Goal: Entertainment & Leisure: Consume media (video, audio)

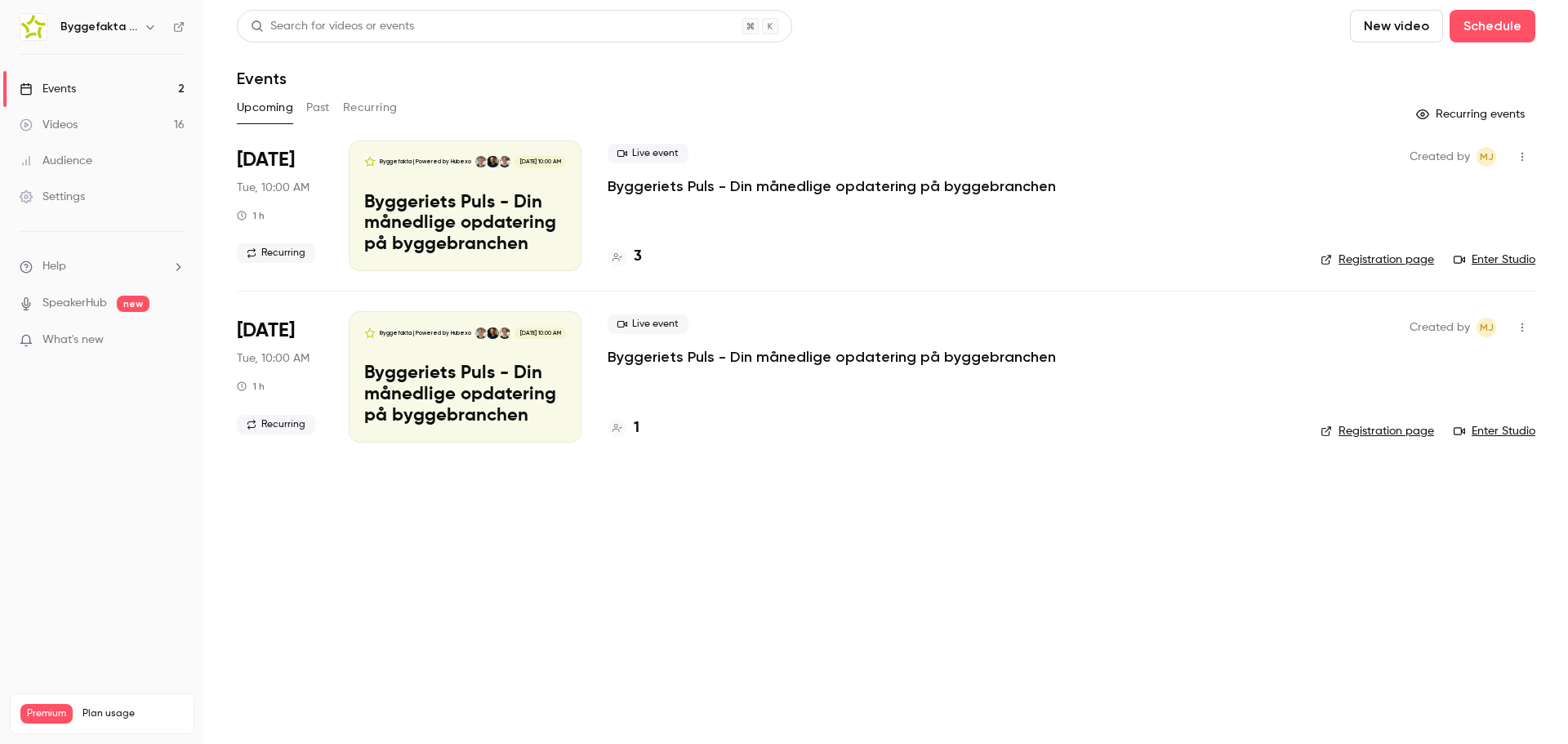
click at [88, 25] on h6 "Byggefakta | Powered by Hubexo" at bounding box center [99, 26] width 77 height 16
click at [146, 28] on icon "button" at bounding box center [150, 27] width 13 height 13
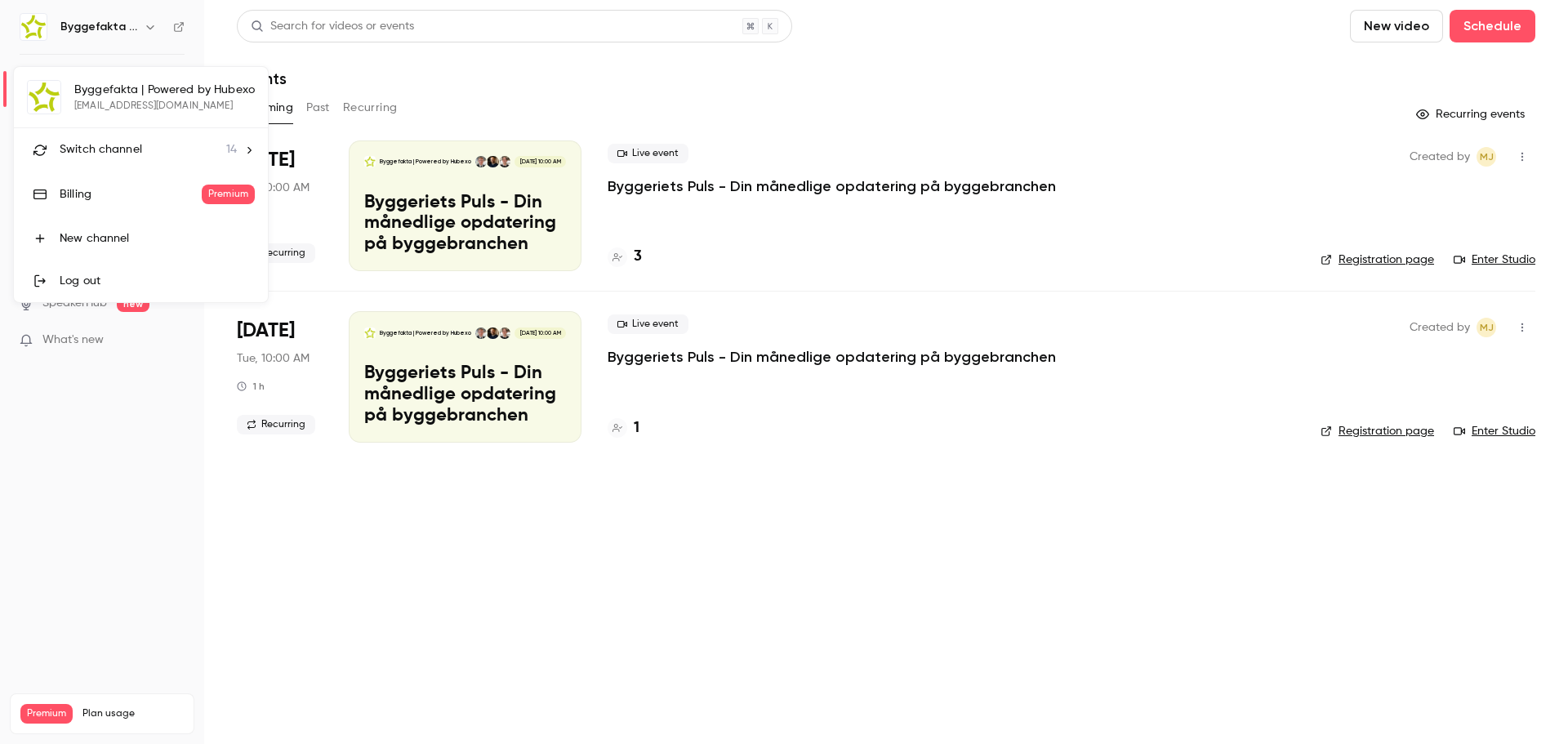
click at [151, 148] on div "Switch channel 14" at bounding box center [149, 150] width 178 height 17
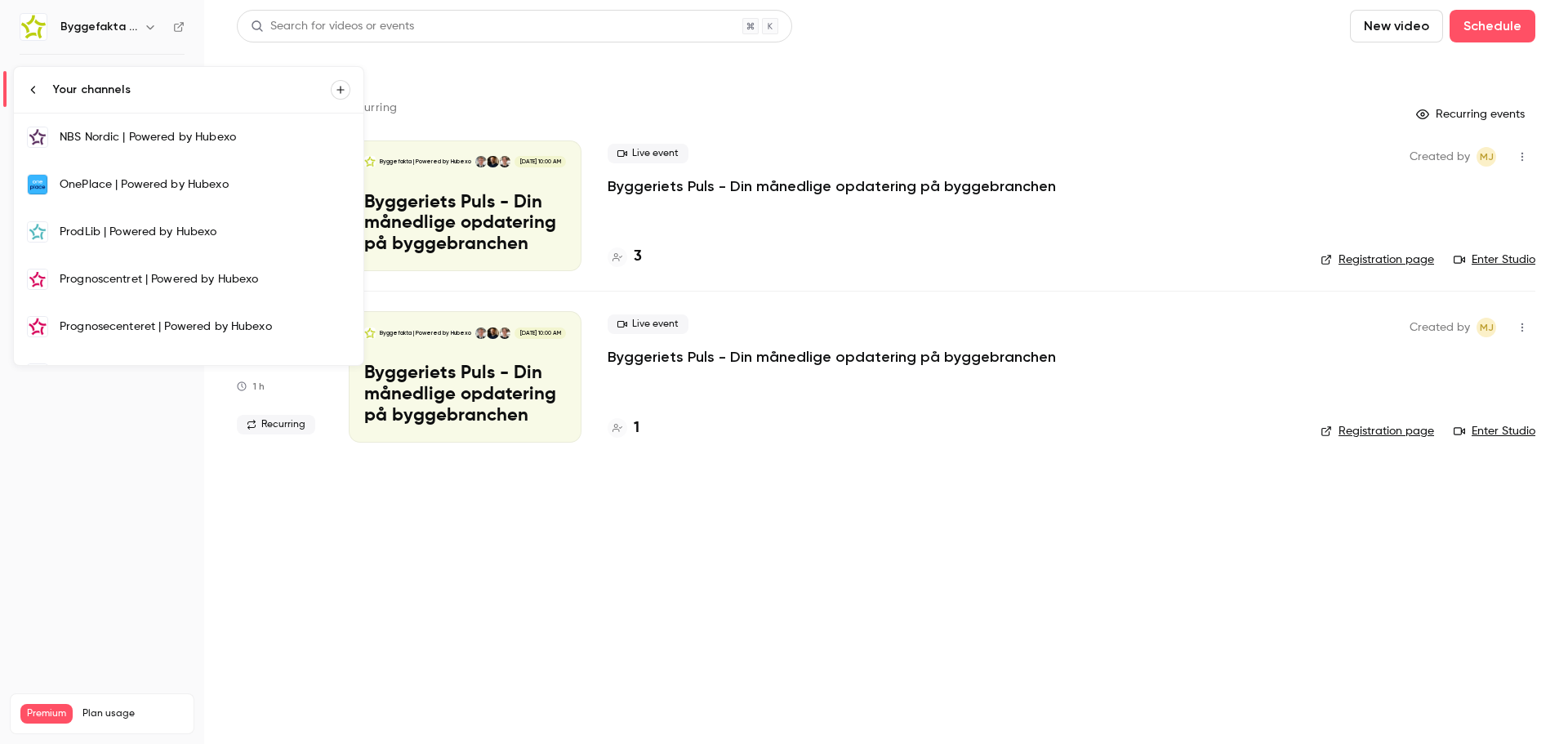
scroll to position [164, 0]
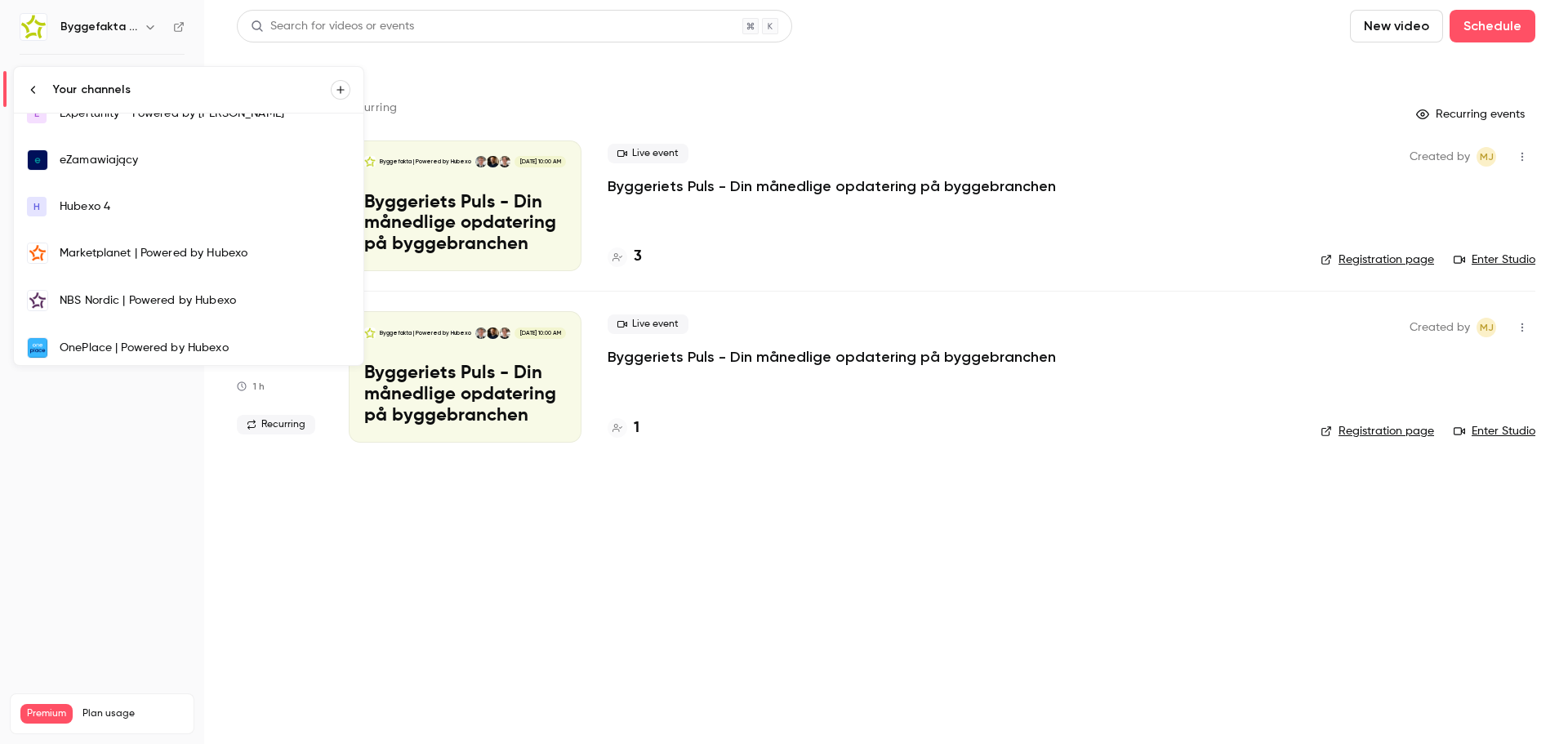
click at [81, 249] on div "Marketplanet | Powered by Hubexo" at bounding box center [205, 252] width 291 height 16
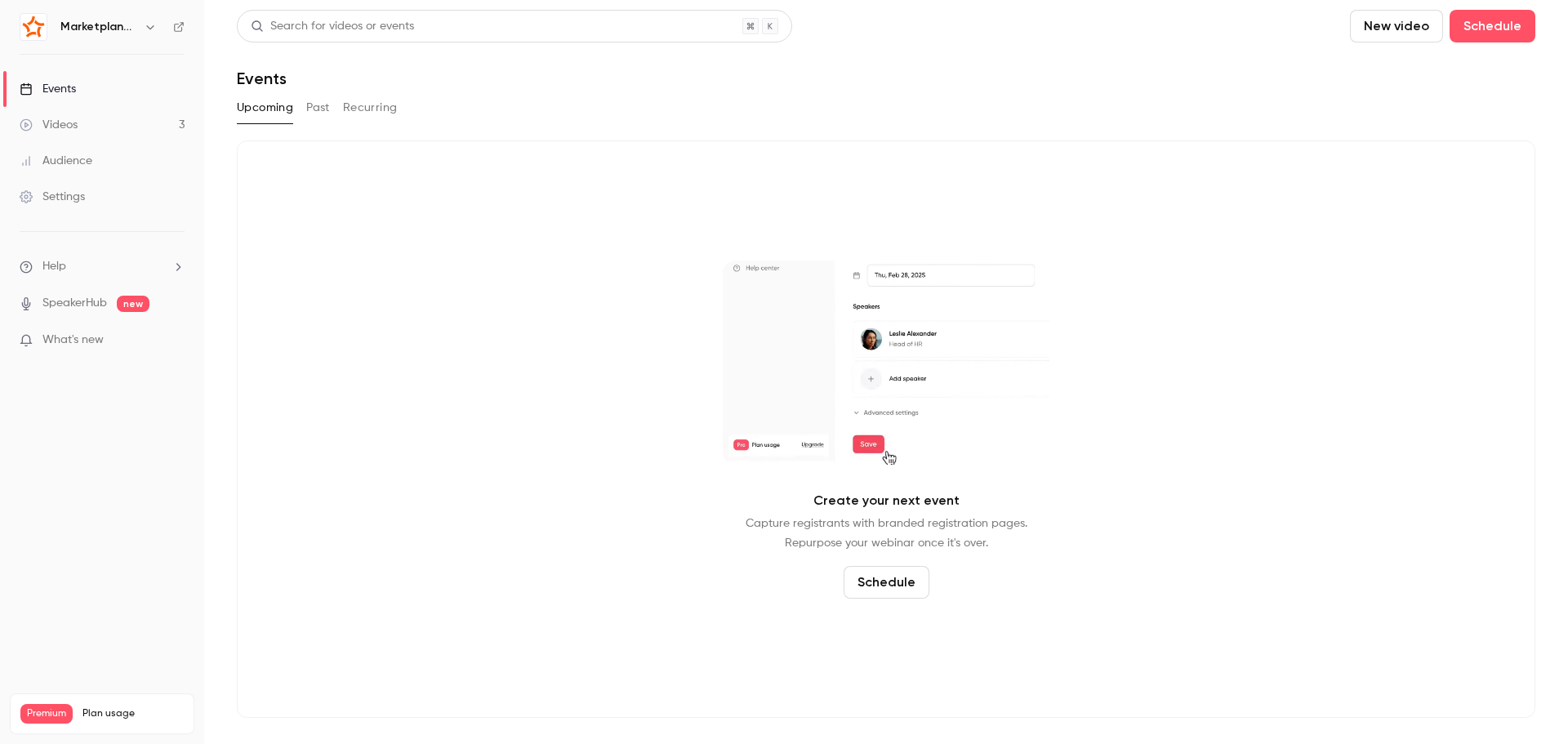
click at [1404, 33] on button "New video" at bounding box center [1396, 25] width 93 height 33
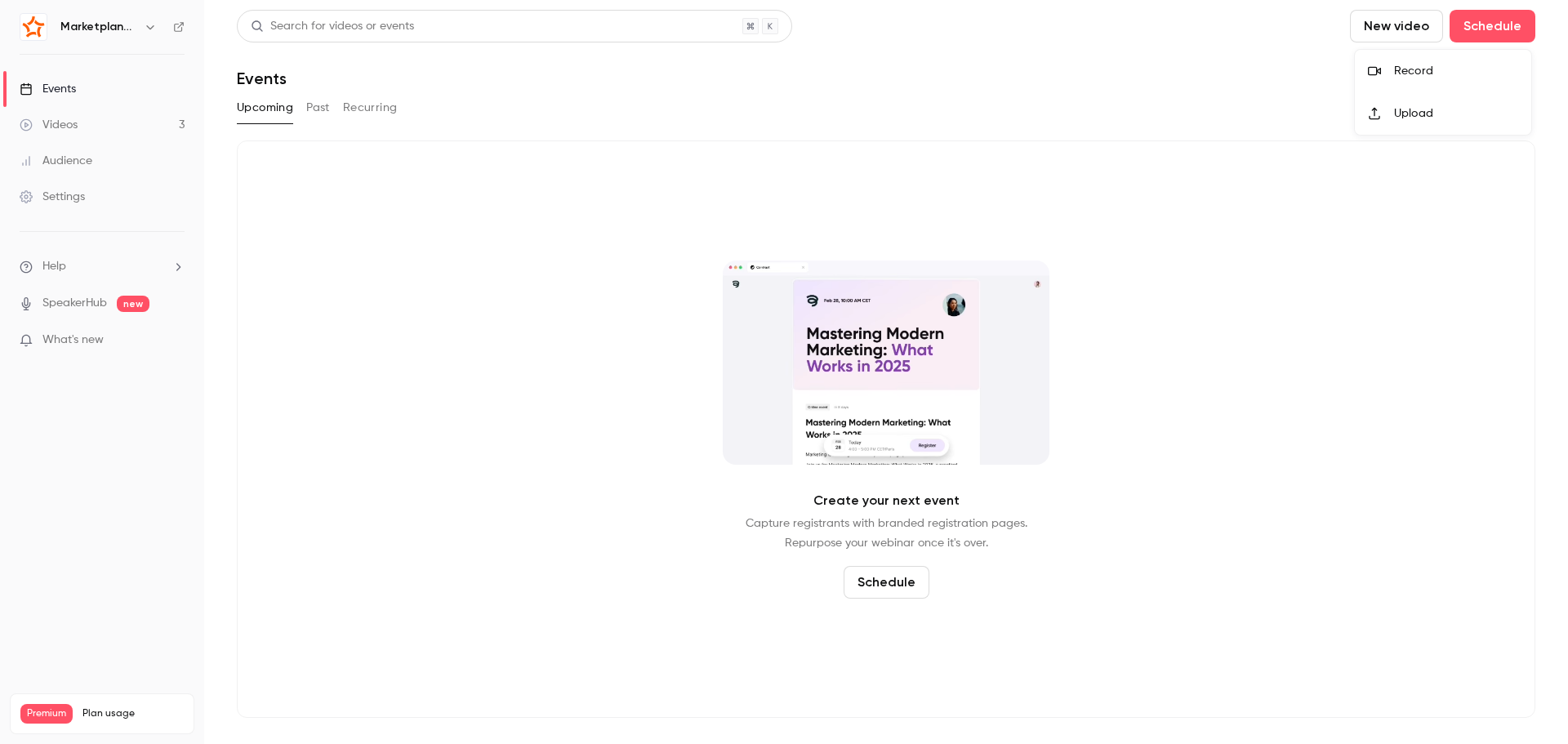
click at [1419, 107] on div "Upload" at bounding box center [1455, 113] width 124 height 16
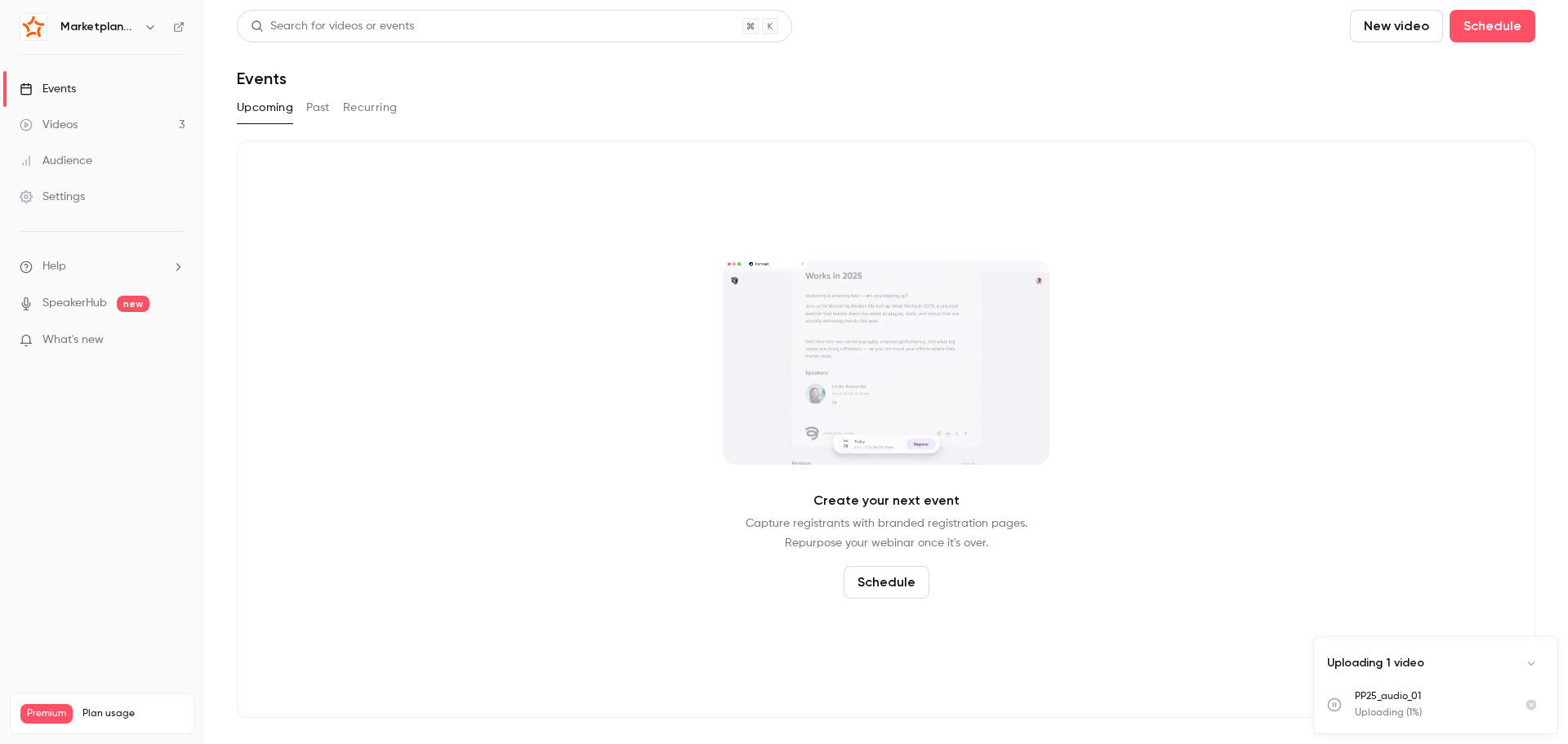
click at [1405, 36] on button "New video" at bounding box center [1396, 25] width 93 height 33
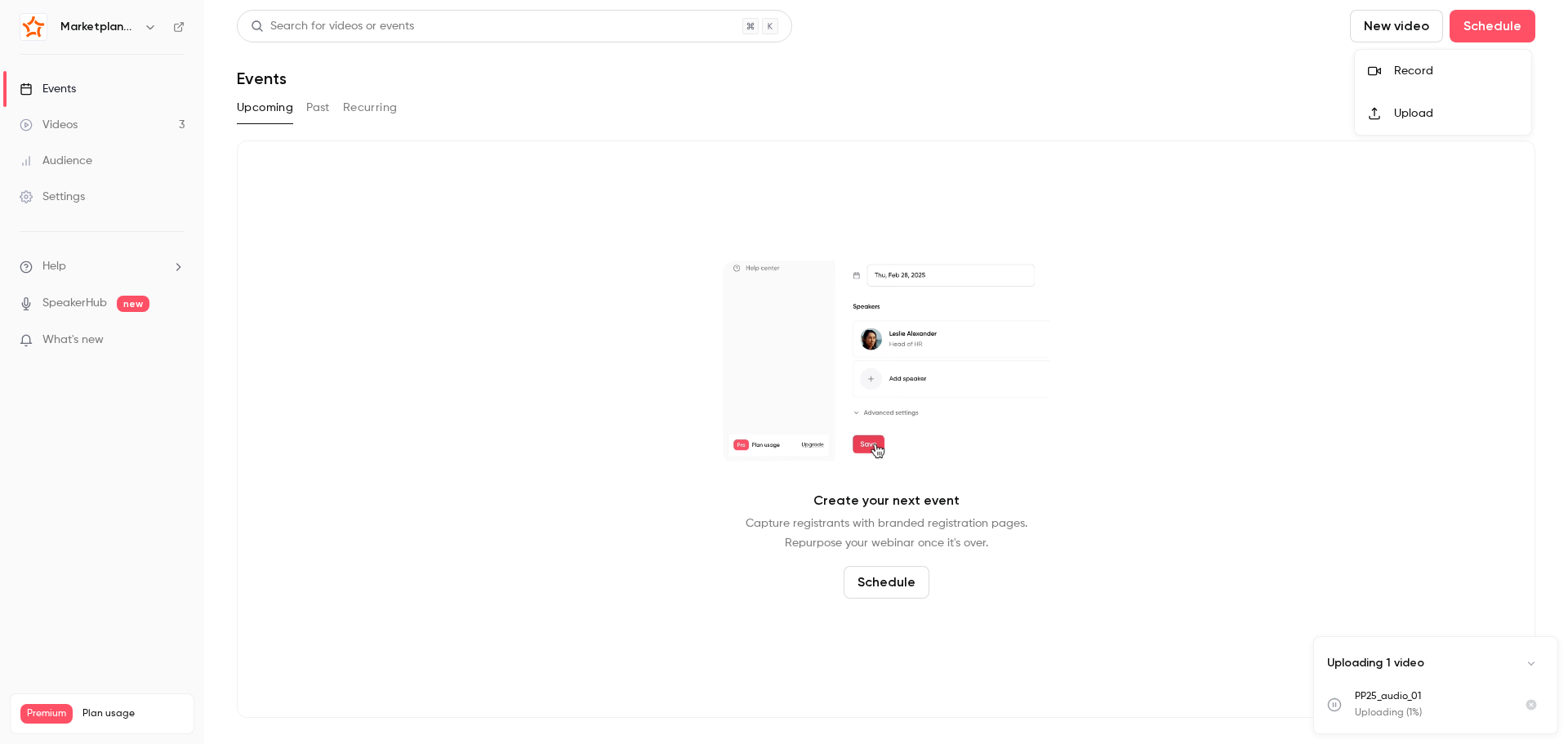
click at [1395, 108] on div "Upload" at bounding box center [1455, 113] width 124 height 16
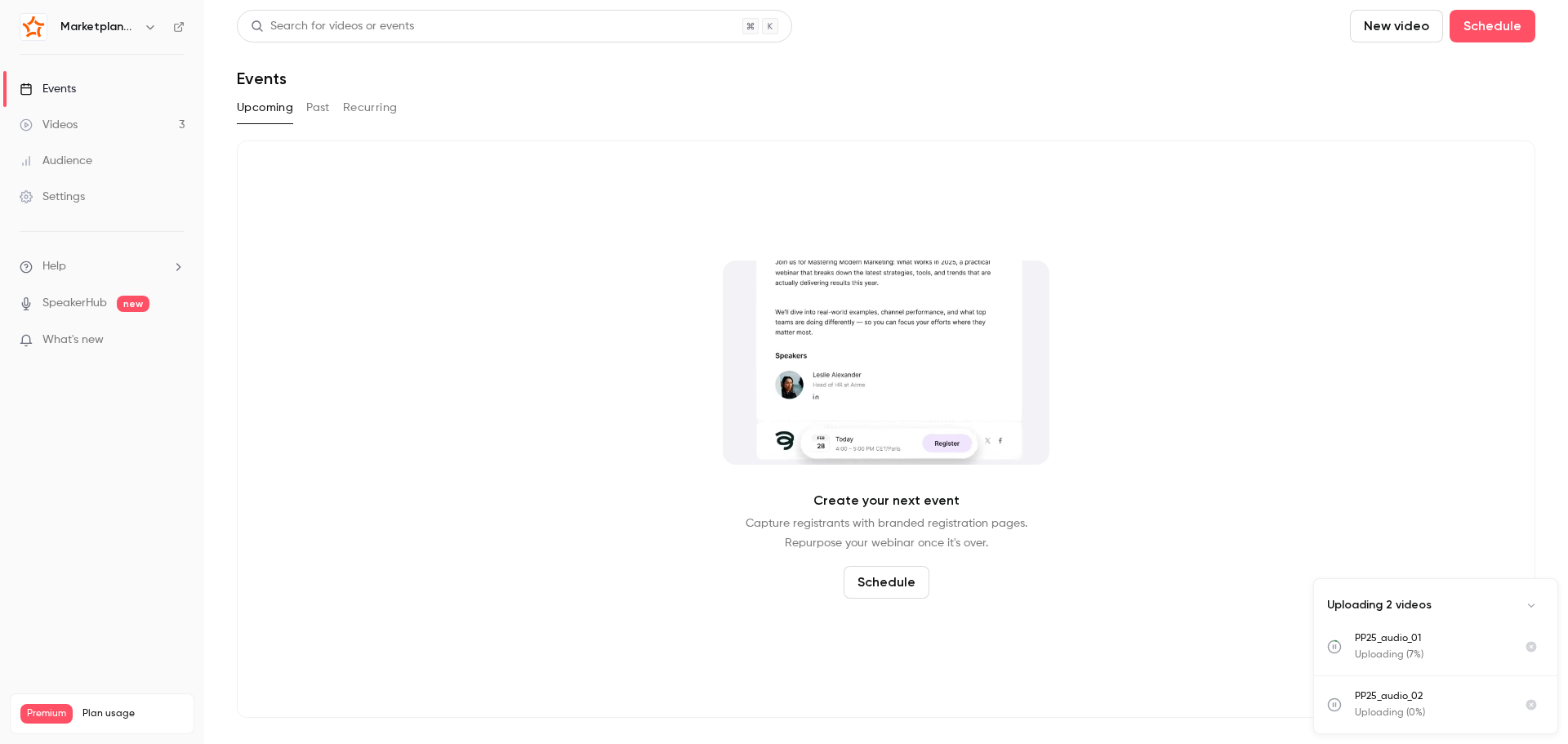
click at [1424, 32] on button "New video" at bounding box center [1396, 25] width 93 height 33
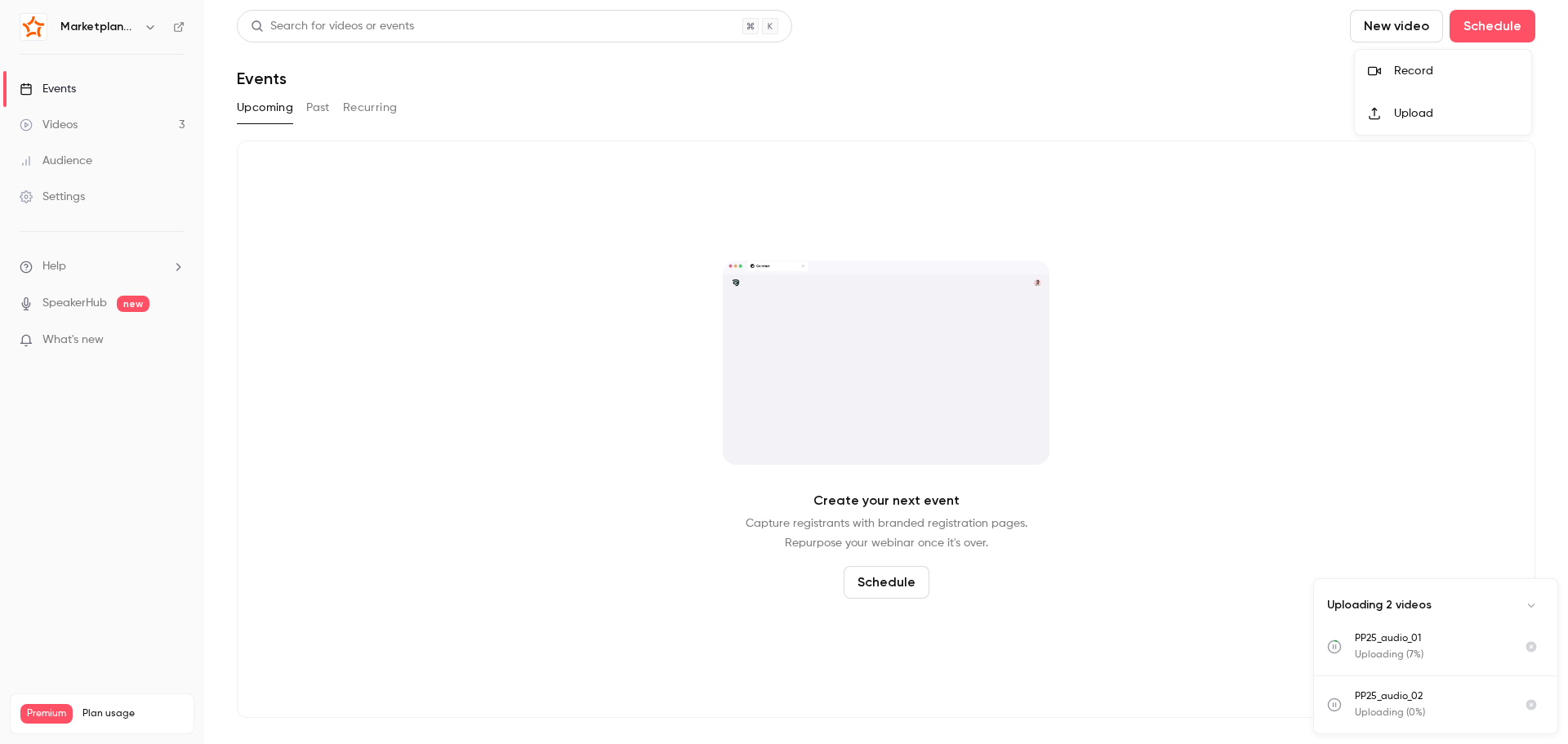
click at [1399, 107] on div "Upload" at bounding box center [1455, 113] width 124 height 16
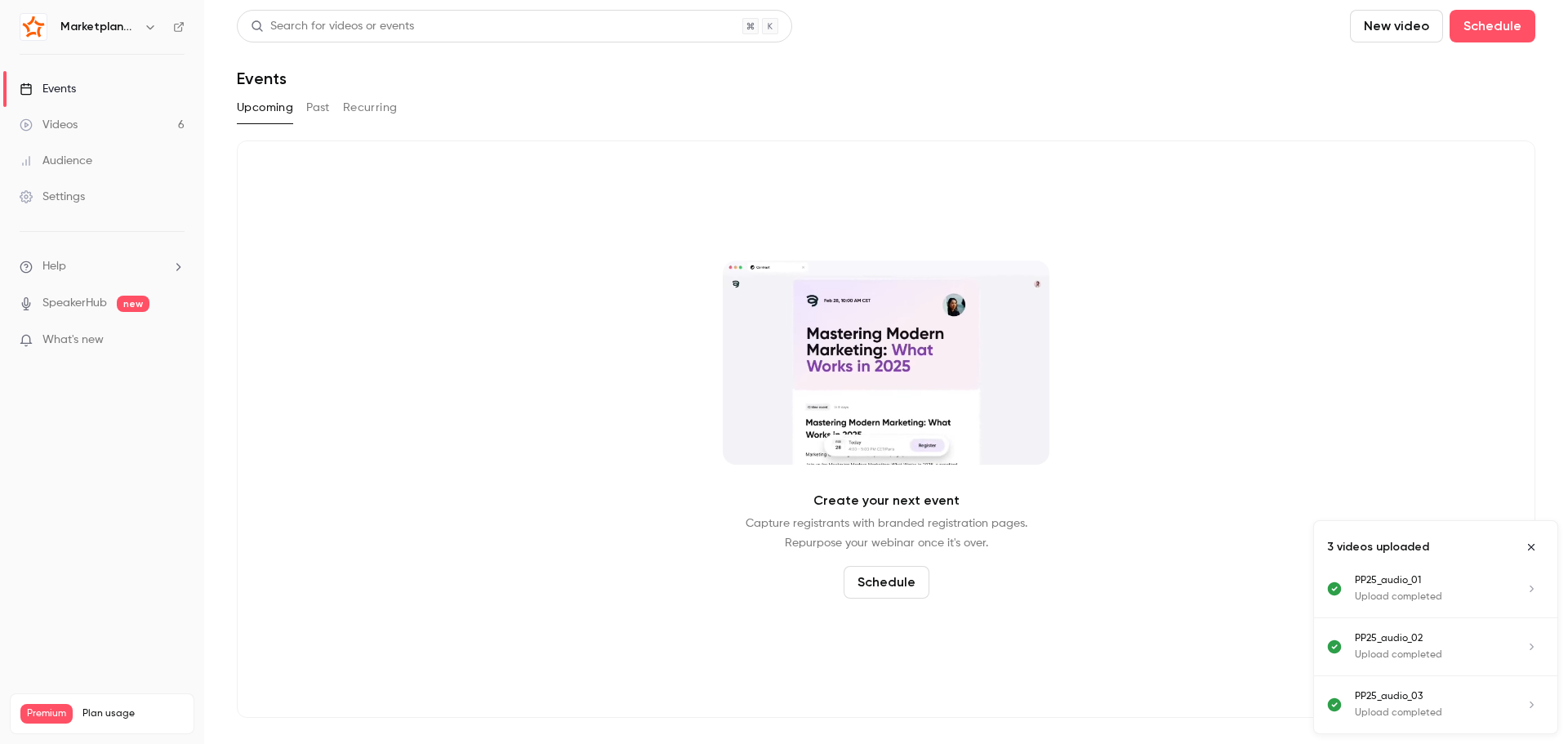
click at [76, 134] on link "Videos 6" at bounding box center [102, 124] width 204 height 36
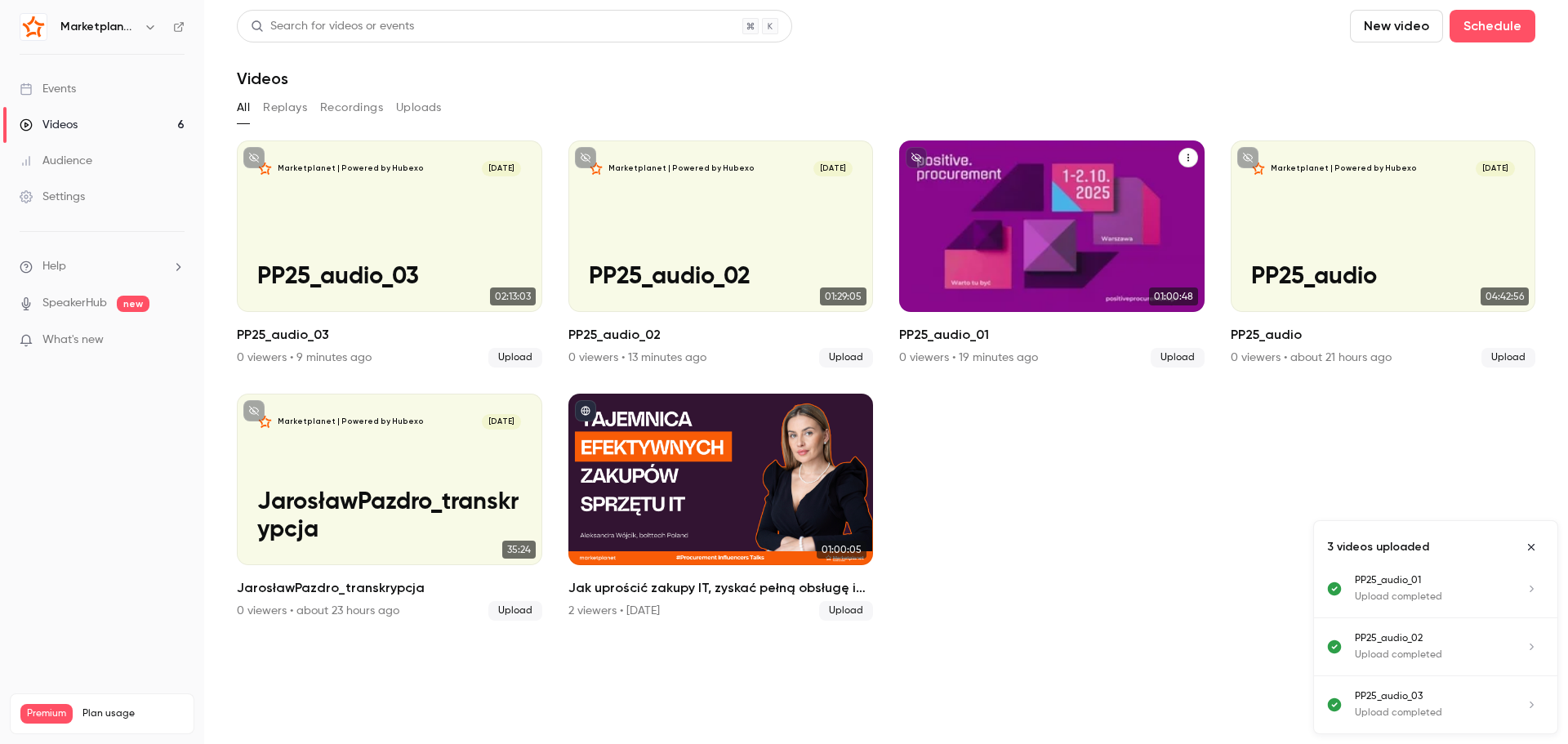
click at [1011, 225] on div "Marketplanet | Powered by Hubexo Oct 8 PP25_audio_01" at bounding box center [1051, 225] width 306 height 171
